Goal: Information Seeking & Learning: Find contact information

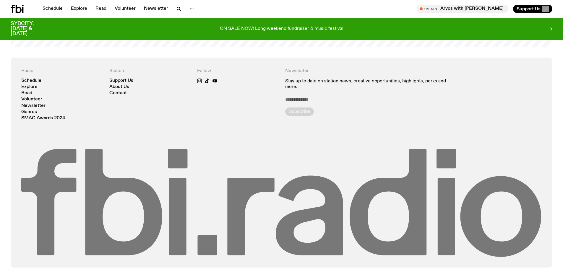
scroll to position [1442, 0]
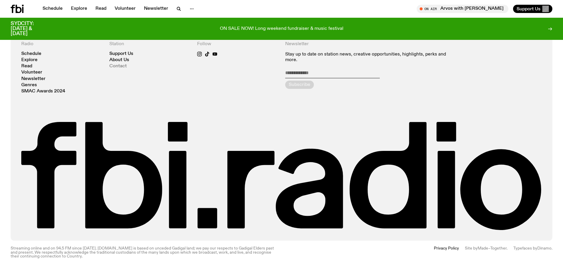
click at [124, 66] on link "Contact" at bounding box center [117, 66] width 17 height 4
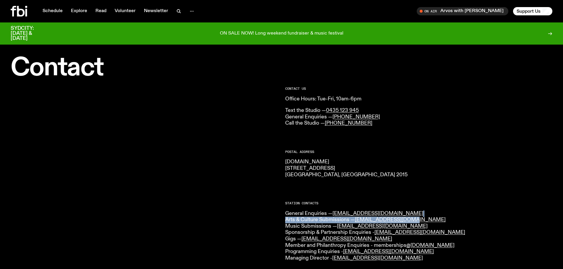
drag, startPoint x: 423, startPoint y: 217, endPoint x: 401, endPoint y: 216, distance: 22.8
click at [401, 216] on p "General Enquiries — [EMAIL_ADDRESS][DOMAIN_NAME] Arts & Culture Submissions — […" at bounding box center [419, 236] width 268 height 51
click at [421, 219] on p "General Enquiries — [EMAIL_ADDRESS][DOMAIN_NAME] Arts & Culture Submissions — […" at bounding box center [419, 236] width 268 height 51
drag, startPoint x: 410, startPoint y: 221, endPoint x: 356, endPoint y: 223, distance: 53.8
click at [356, 223] on p "General Enquiries — [EMAIL_ADDRESS][DOMAIN_NAME] Arts & Culture Submissions — […" at bounding box center [419, 236] width 268 height 51
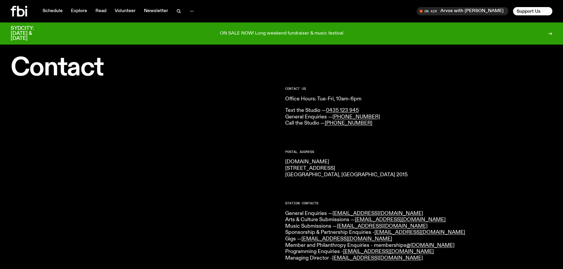
click at [451, 216] on p "General Enquiries — [EMAIL_ADDRESS][DOMAIN_NAME] Arts & Culture Submissions — […" at bounding box center [419, 236] width 268 height 51
drag, startPoint x: 441, startPoint y: 232, endPoint x: 375, endPoint y: 234, distance: 66.0
click at [375, 234] on p "General Enquiries — [EMAIL_ADDRESS][DOMAIN_NAME] Arts & Culture Submissions — […" at bounding box center [419, 236] width 268 height 51
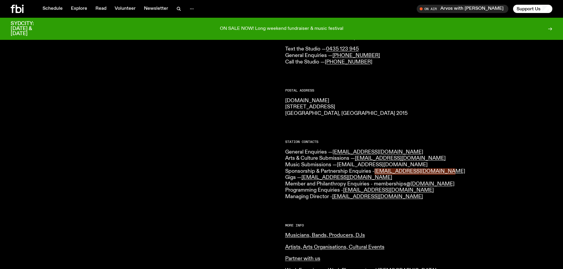
scroll to position [56, 0]
click at [434, 156] on p "General Enquiries — [EMAIL_ADDRESS][DOMAIN_NAME] Arts & Culture Submissions — […" at bounding box center [419, 175] width 268 height 51
drag, startPoint x: 445, startPoint y: 173, endPoint x: 375, endPoint y: 174, distance: 69.5
click at [375, 174] on p "General Enquiries — [EMAIL_ADDRESS][DOMAIN_NAME] Arts & Culture Submissions — […" at bounding box center [419, 175] width 268 height 51
copy link "[EMAIL_ADDRESS][DOMAIN_NAME]"
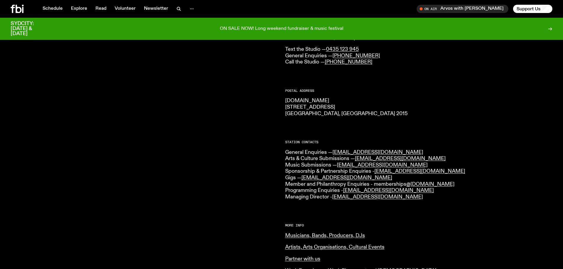
click at [454, 198] on p "General Enquiries — [EMAIL_ADDRESS][DOMAIN_NAME] Arts & Culture Submissions — […" at bounding box center [419, 175] width 268 height 51
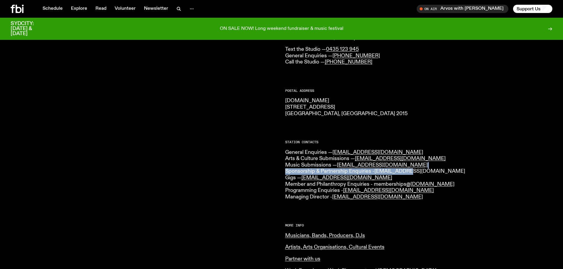
drag, startPoint x: 446, startPoint y: 166, endPoint x: 407, endPoint y: 172, distance: 39.6
click at [407, 172] on p "General Enquiries — [EMAIL_ADDRESS][DOMAIN_NAME] Arts & Culture Submissions — […" at bounding box center [419, 175] width 268 height 51
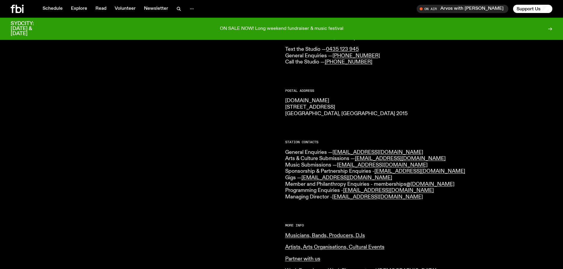
click at [451, 173] on p "General Enquiries — [EMAIL_ADDRESS][DOMAIN_NAME] Arts & Culture Submissions — […" at bounding box center [419, 175] width 268 height 51
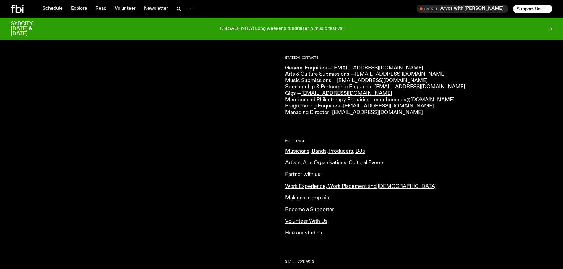
scroll to position [116, 0]
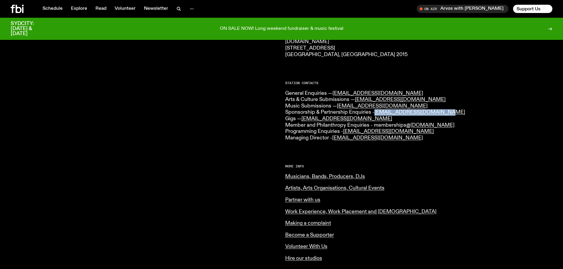
drag, startPoint x: 442, startPoint y: 113, endPoint x: 374, endPoint y: 113, distance: 67.7
click at [374, 113] on p "General Enquiries — [EMAIL_ADDRESS][DOMAIN_NAME] Arts & Culture Submissions — […" at bounding box center [419, 115] width 268 height 51
copy p "[EMAIL_ADDRESS][DOMAIN_NAME]"
